Goal: Task Accomplishment & Management: Manage account settings

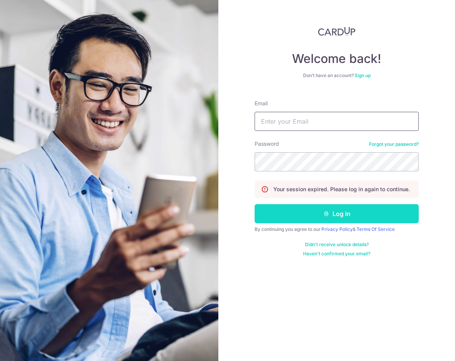
type input "[EMAIL_ADDRESS][DOMAIN_NAME]"
click at [377, 213] on button "Log in" at bounding box center [337, 213] width 164 height 19
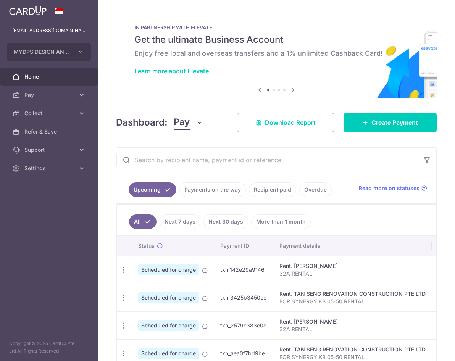
scroll to position [115, 0]
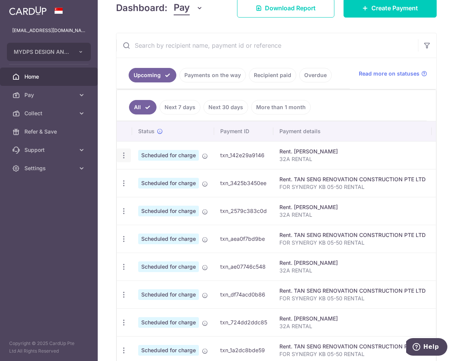
click at [123, 157] on icon "button" at bounding box center [124, 156] width 8 height 8
click at [146, 178] on span "Update payment" at bounding box center [165, 176] width 52 height 9
radio input "true"
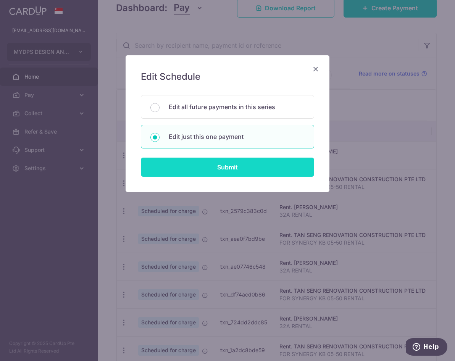
click at [191, 175] on input "Submit" at bounding box center [227, 167] width 173 height 19
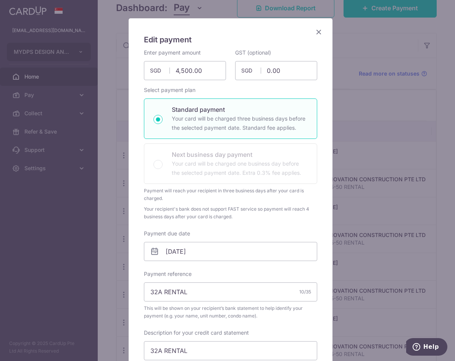
scroll to position [0, 0]
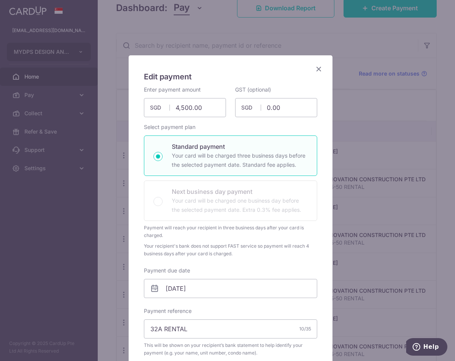
click at [316, 71] on icon "Close" at bounding box center [318, 69] width 9 height 10
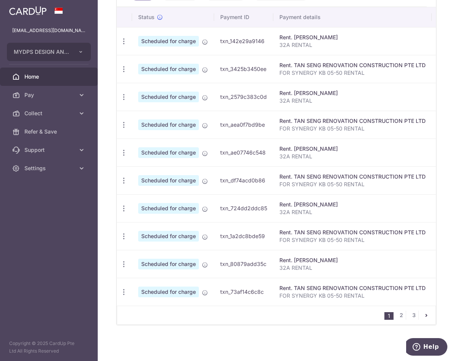
scroll to position [229, 0]
click at [410, 319] on link "3" at bounding box center [414, 315] width 9 height 9
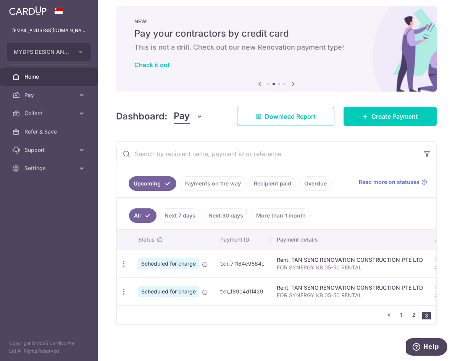
scroll to position [10, 0]
click at [397, 315] on link "1" at bounding box center [401, 315] width 9 height 9
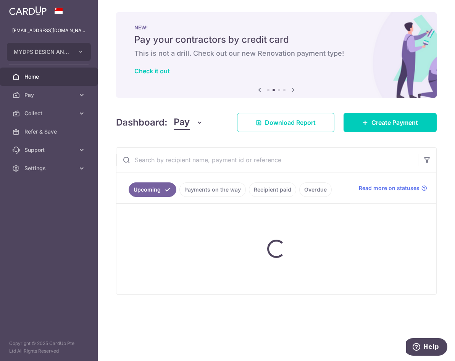
scroll to position [0, 0]
